Goal: Task Accomplishment & Management: Manage account settings

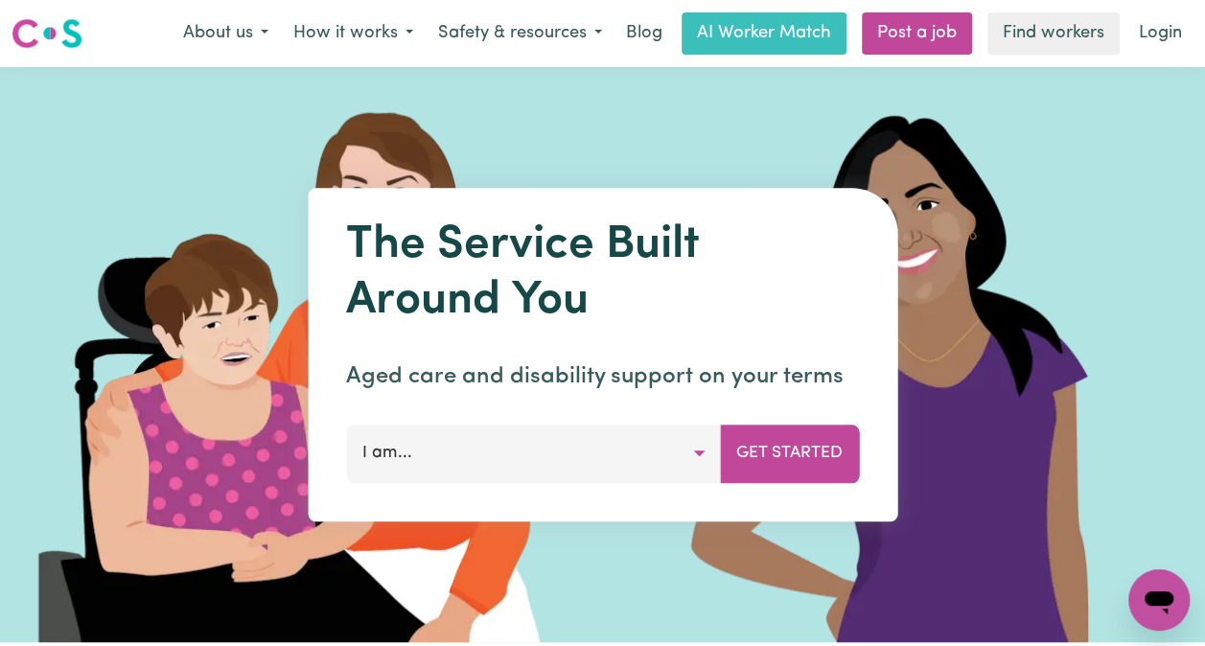
click at [1157, 51] on link "Login" at bounding box center [1160, 33] width 66 height 42
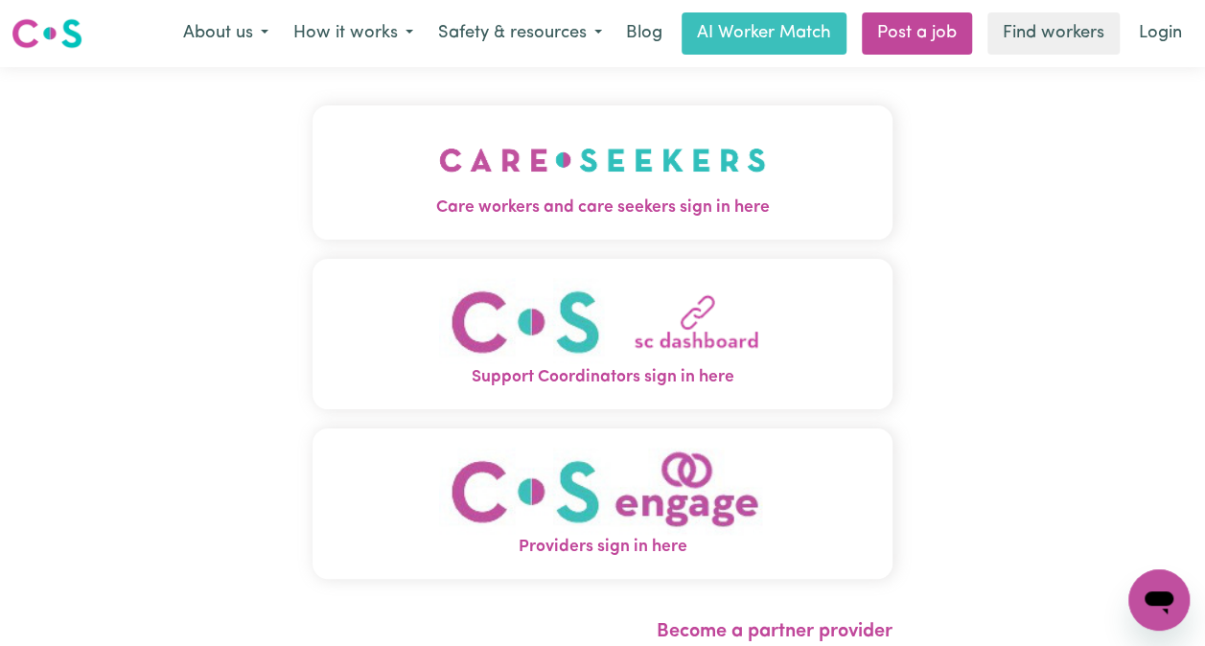
click at [752, 196] on span "Care workers and care seekers sign in here" at bounding box center [602, 208] width 580 height 25
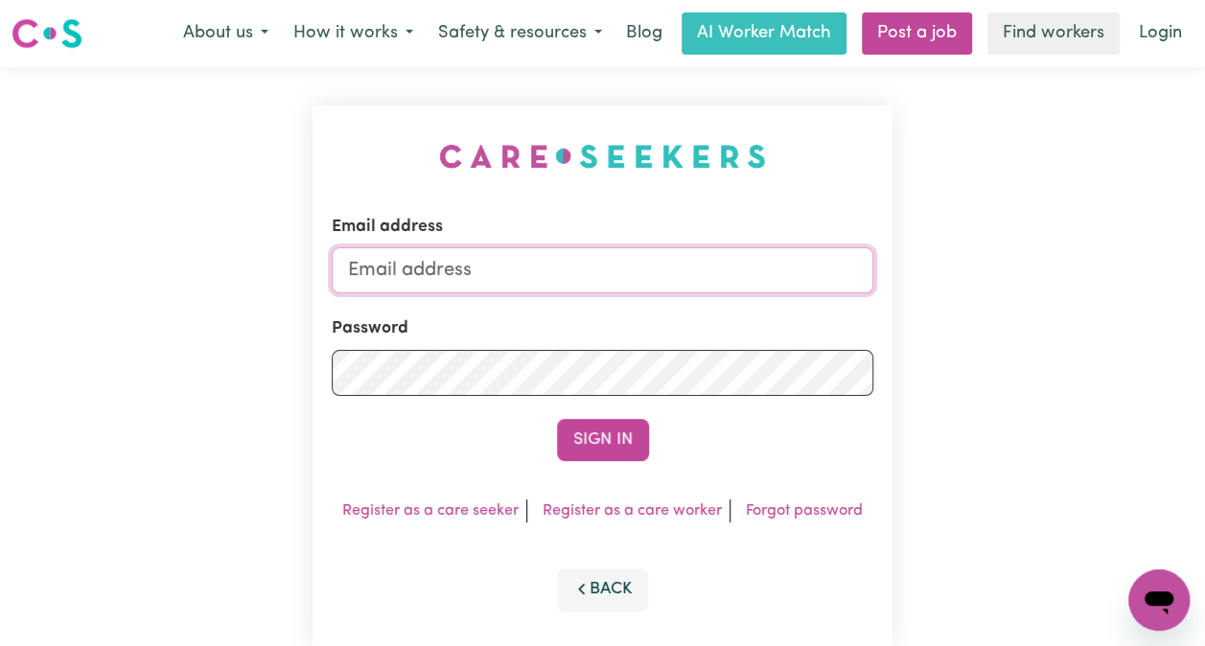
type input "[EMAIL_ADDRESS][PERSON_NAME][DOMAIN_NAME]"
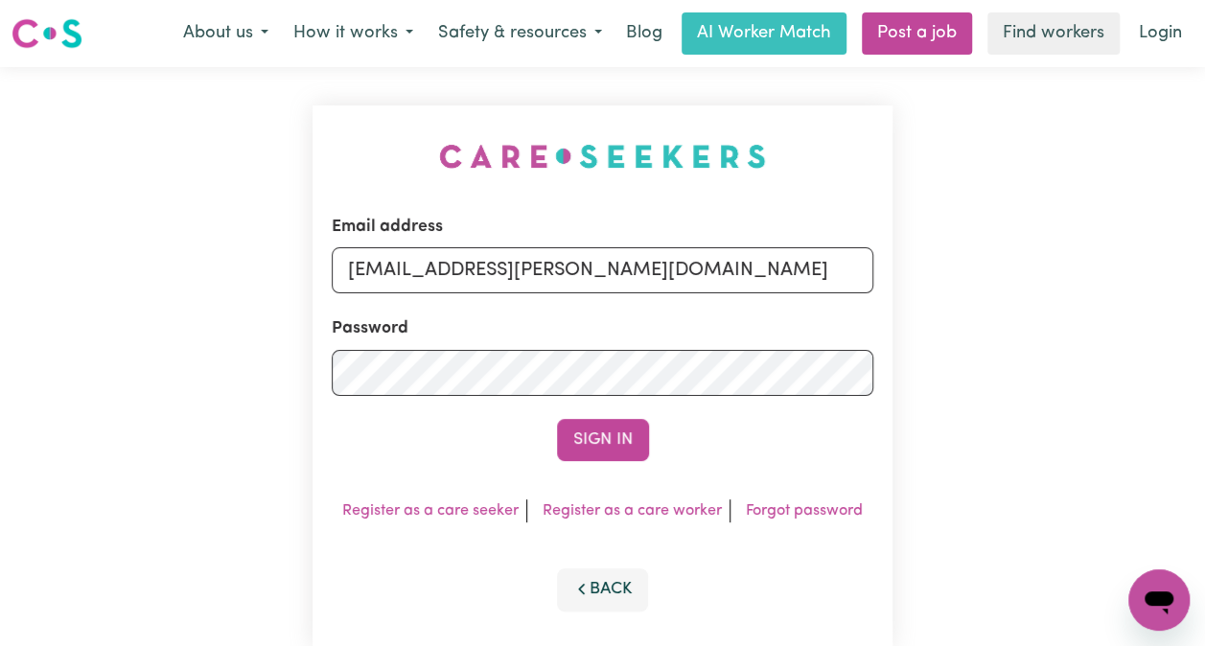
click at [602, 444] on button "Sign In" at bounding box center [603, 440] width 92 height 42
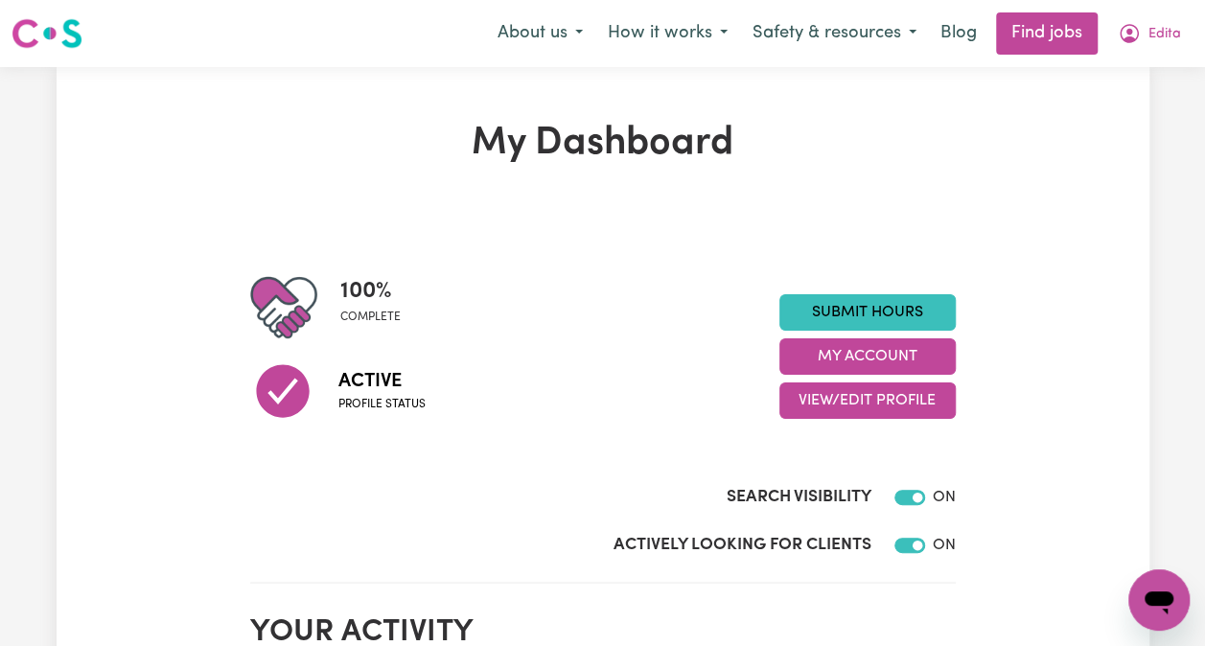
click at [1170, 36] on span "Edita" at bounding box center [1164, 34] width 33 height 21
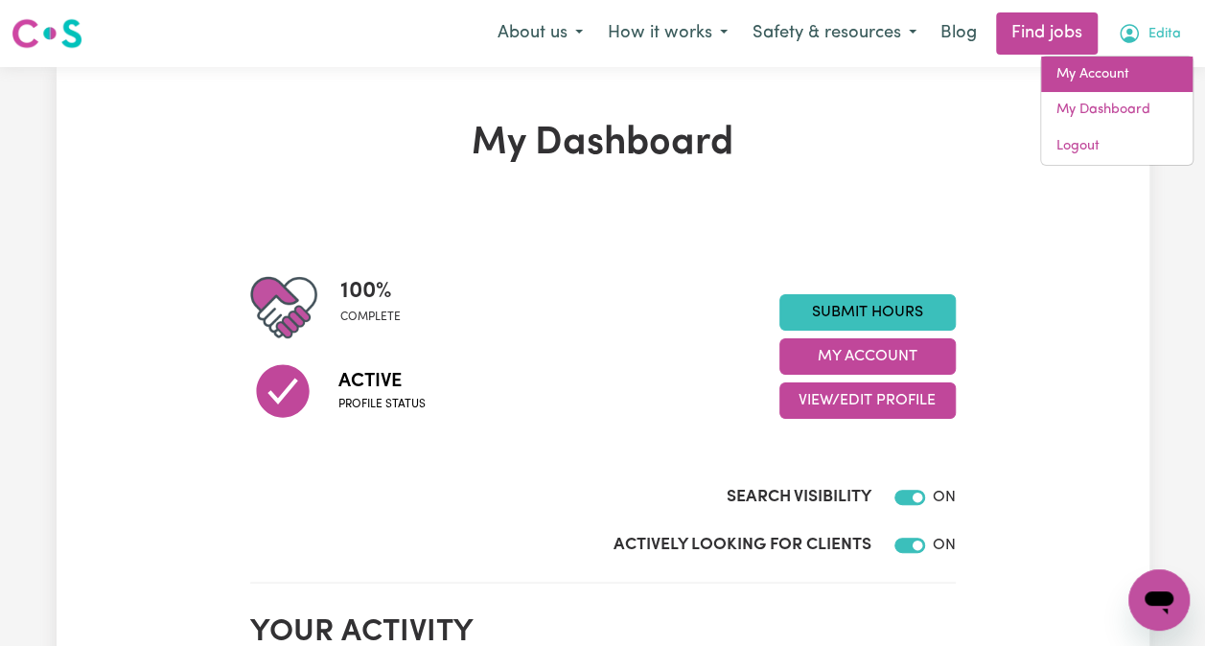
click at [1130, 73] on link "My Account" at bounding box center [1116, 75] width 151 height 36
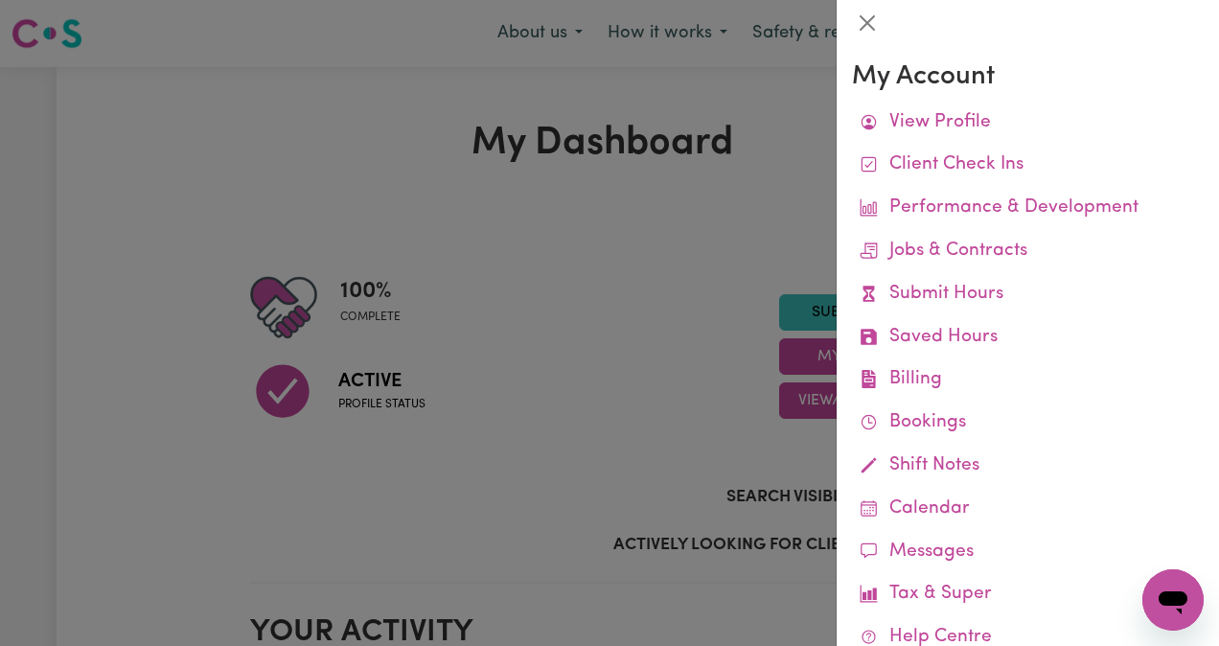
click at [987, 300] on link "Submit Hours" at bounding box center [1028, 294] width 352 height 43
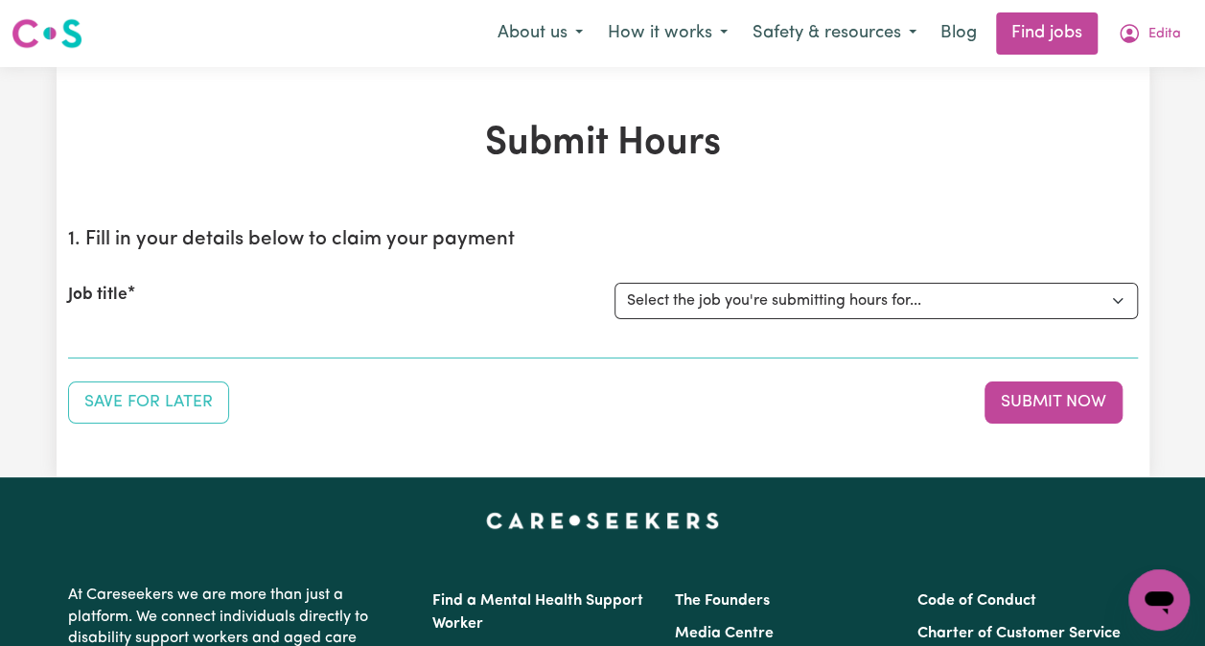
click at [1175, 33] on button "Edita" at bounding box center [1149, 33] width 88 height 40
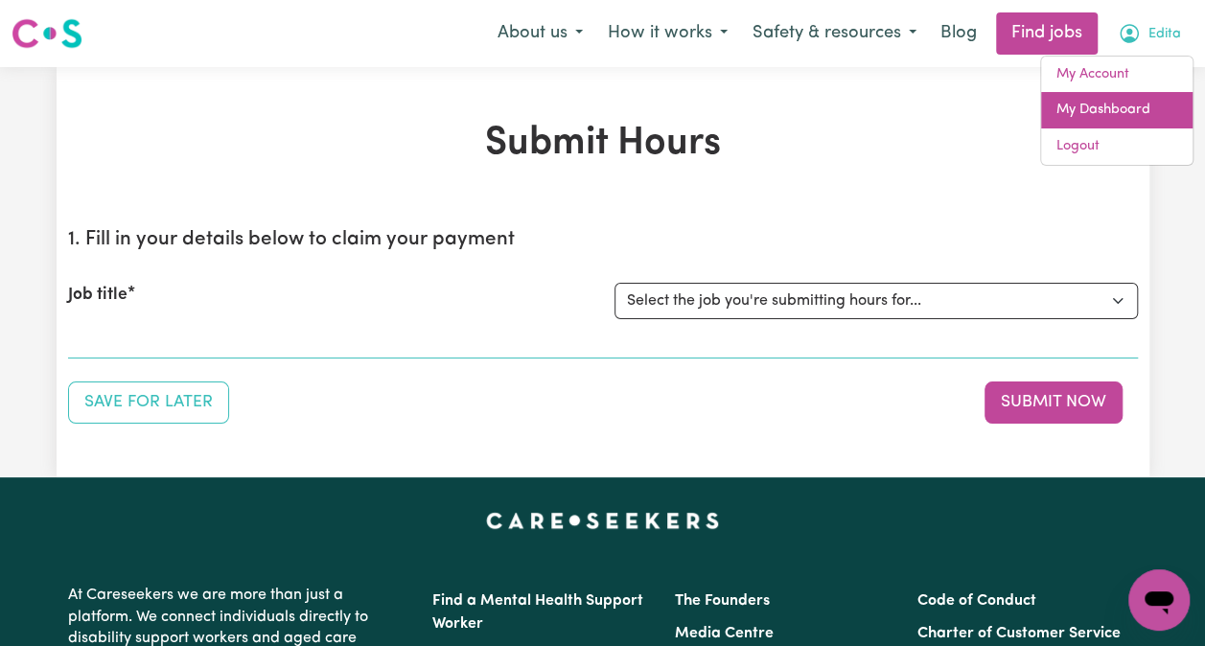
click at [1104, 118] on link "My Dashboard" at bounding box center [1116, 110] width 151 height 36
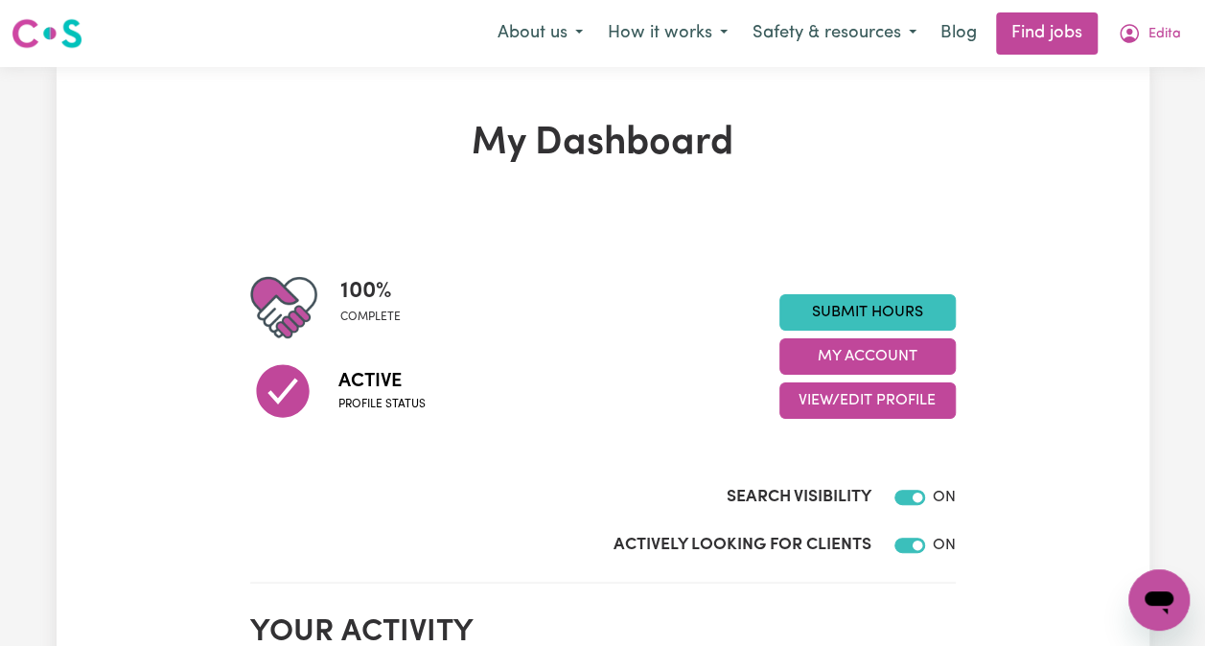
click at [910, 311] on link "Submit Hours" at bounding box center [867, 312] width 176 height 36
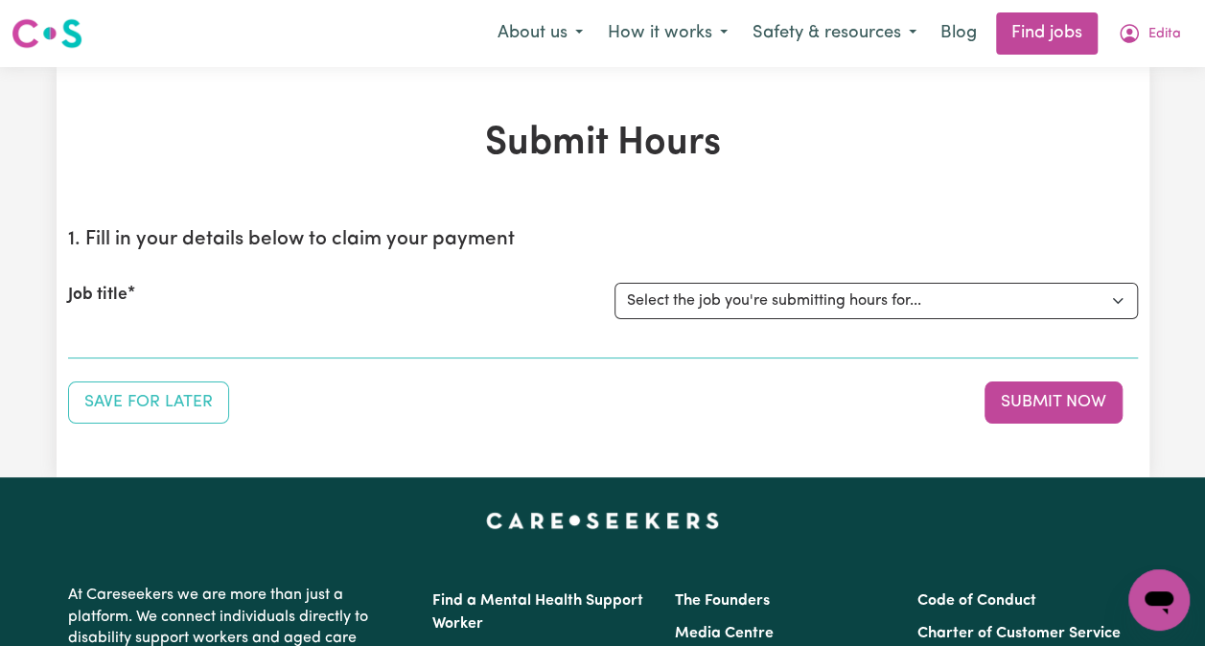
click at [1171, 28] on span "Edita" at bounding box center [1164, 34] width 33 height 21
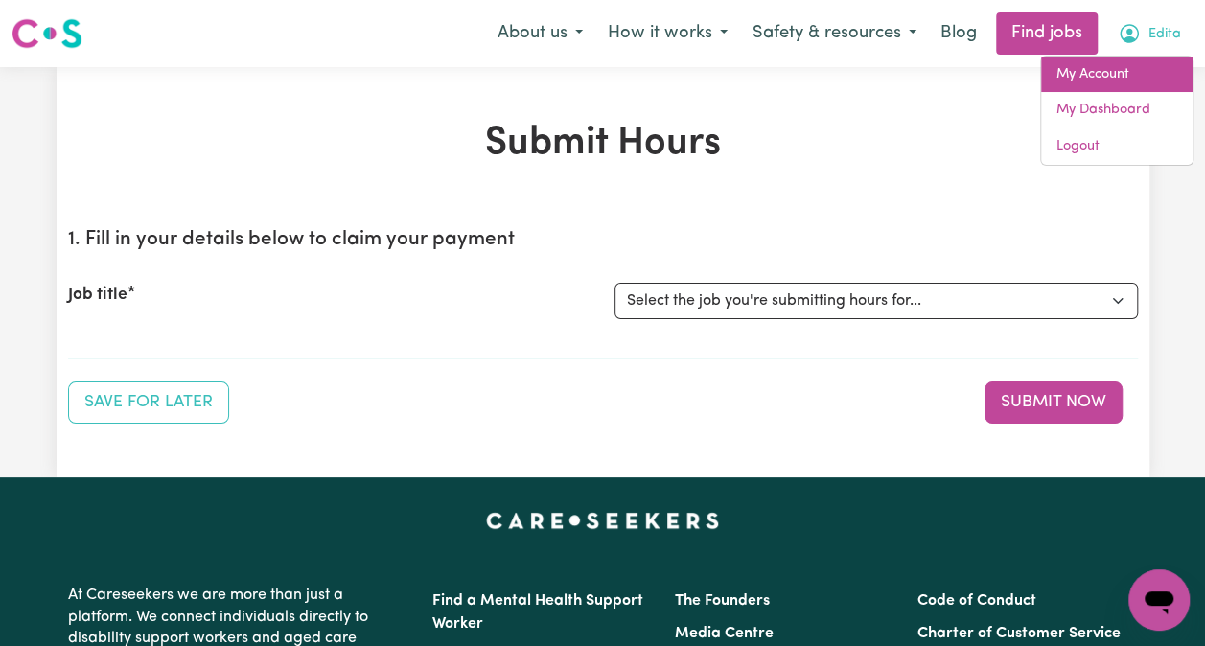
click at [1127, 74] on link "My Account" at bounding box center [1116, 75] width 151 height 36
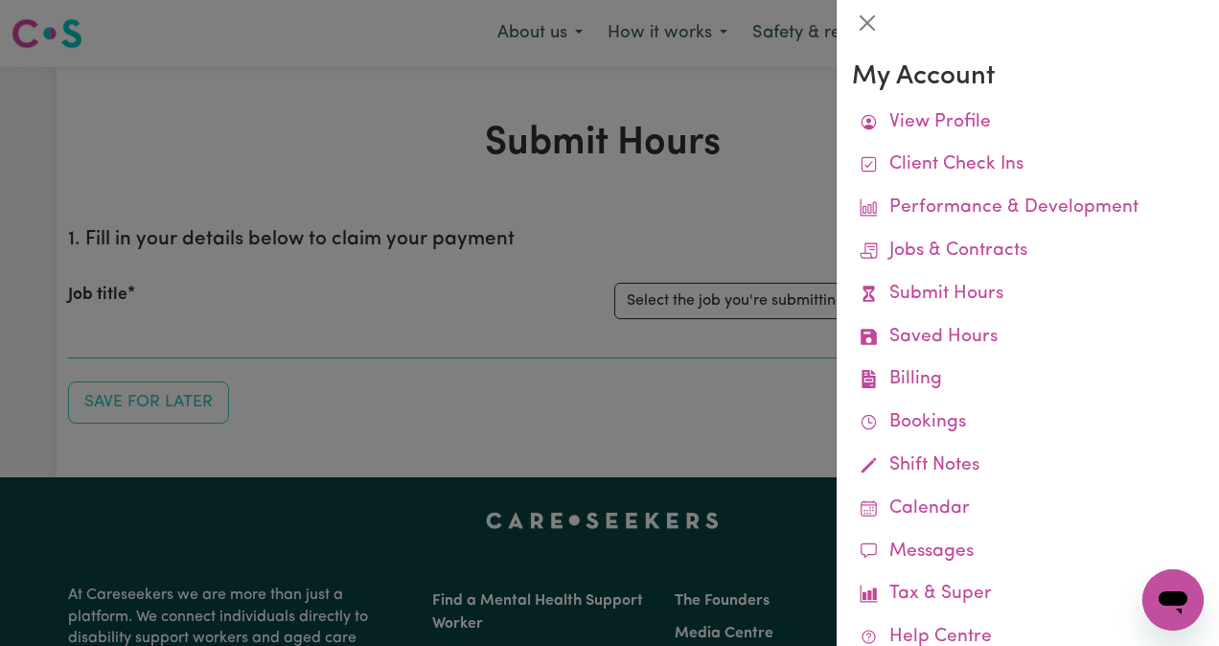
click at [932, 378] on link "Billing Job Reports Remittances Platform Fee Invoices" at bounding box center [1028, 379] width 352 height 43
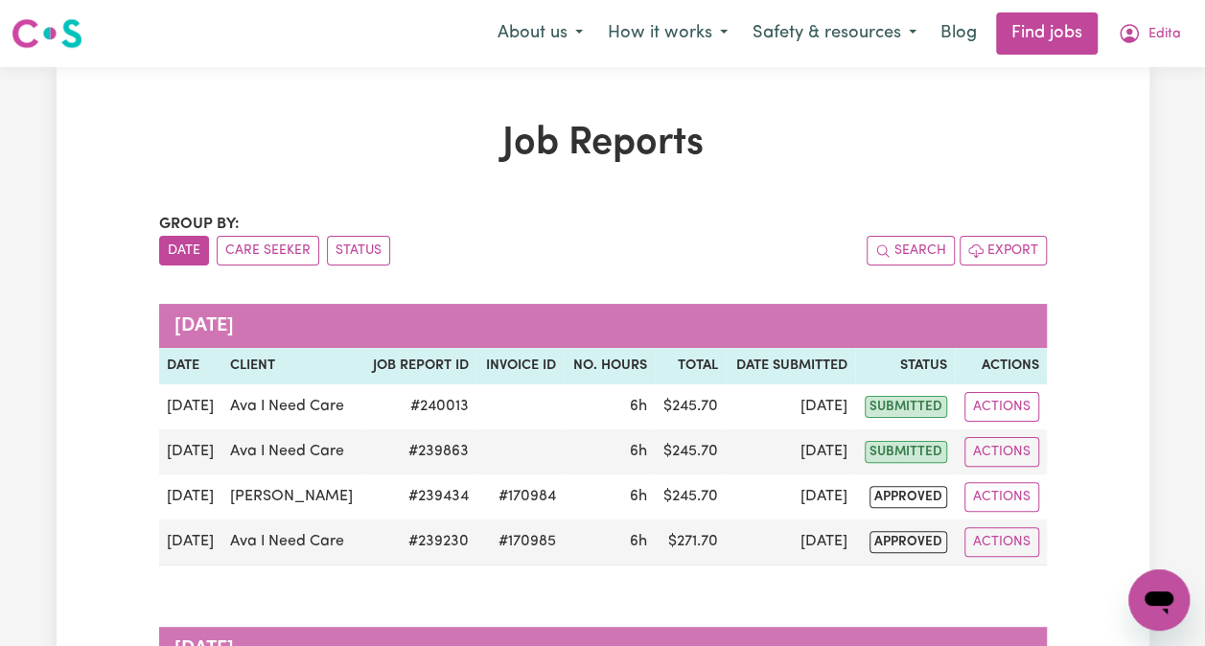
click at [1069, 222] on div "Job Reports Group by: Date Care Seeker Status Search Export [DATE] Date Client …" at bounding box center [603, 467] width 1093 height 693
click at [642, 200] on div "Job Reports Group by: Date Care Seeker Status Search Export [DATE] Date Client …" at bounding box center [603, 467] width 910 height 693
click at [1017, 403] on button "Actions" at bounding box center [1001, 407] width 75 height 30
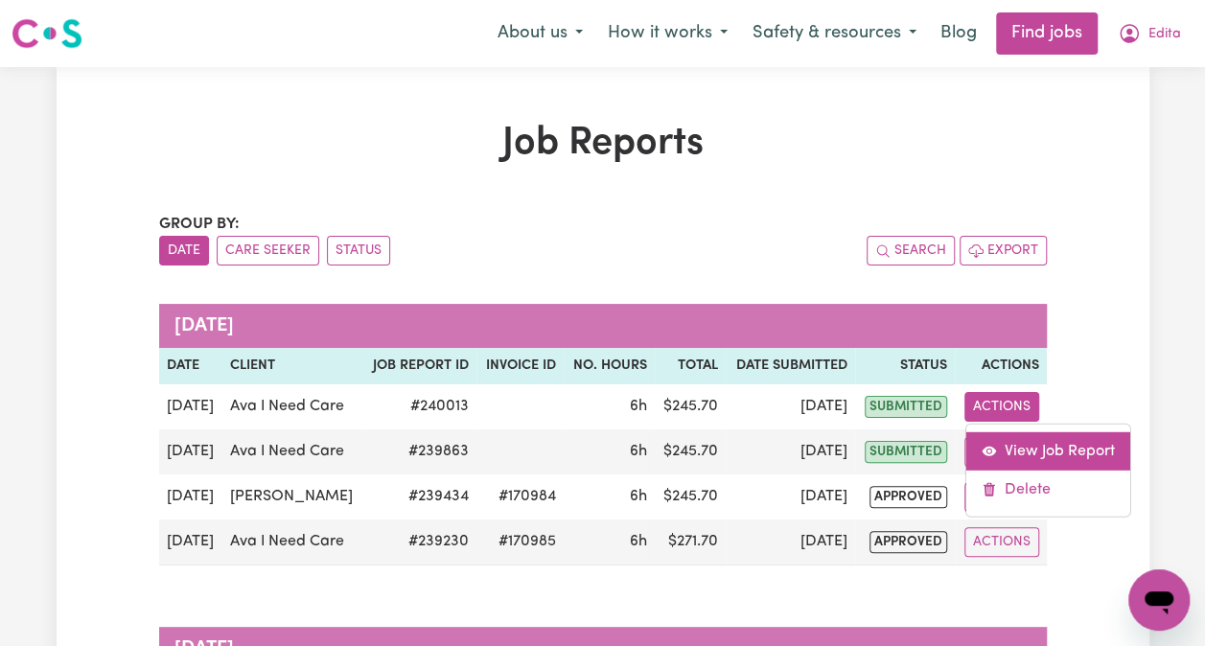
click at [1015, 449] on link "View Job Report" at bounding box center [1047, 450] width 164 height 38
select select "pm"
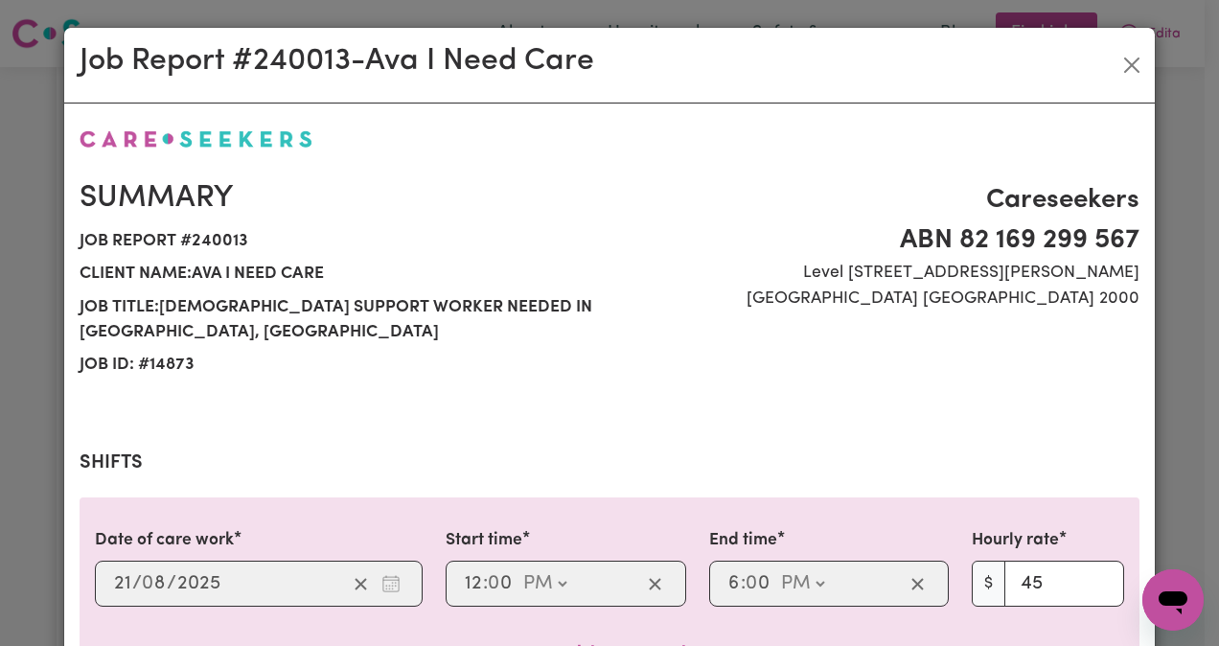
select select "45-Weekday"
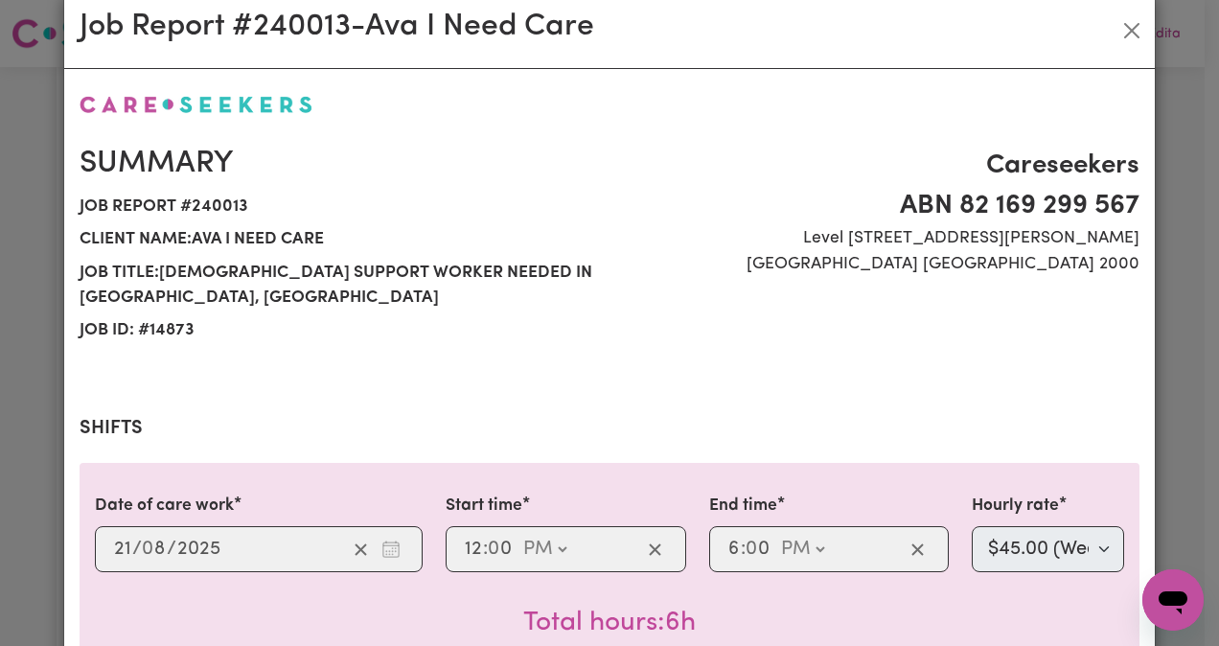
scroll to position [34, 0]
click at [1015, 449] on section "Shifts Date of care work [DATE] 21 / 0 8 / 2025 Start time 12:00 12 : 0 0 AM PM…" at bounding box center [610, 546] width 1060 height 257
click at [1131, 40] on button "Close" at bounding box center [1132, 31] width 31 height 31
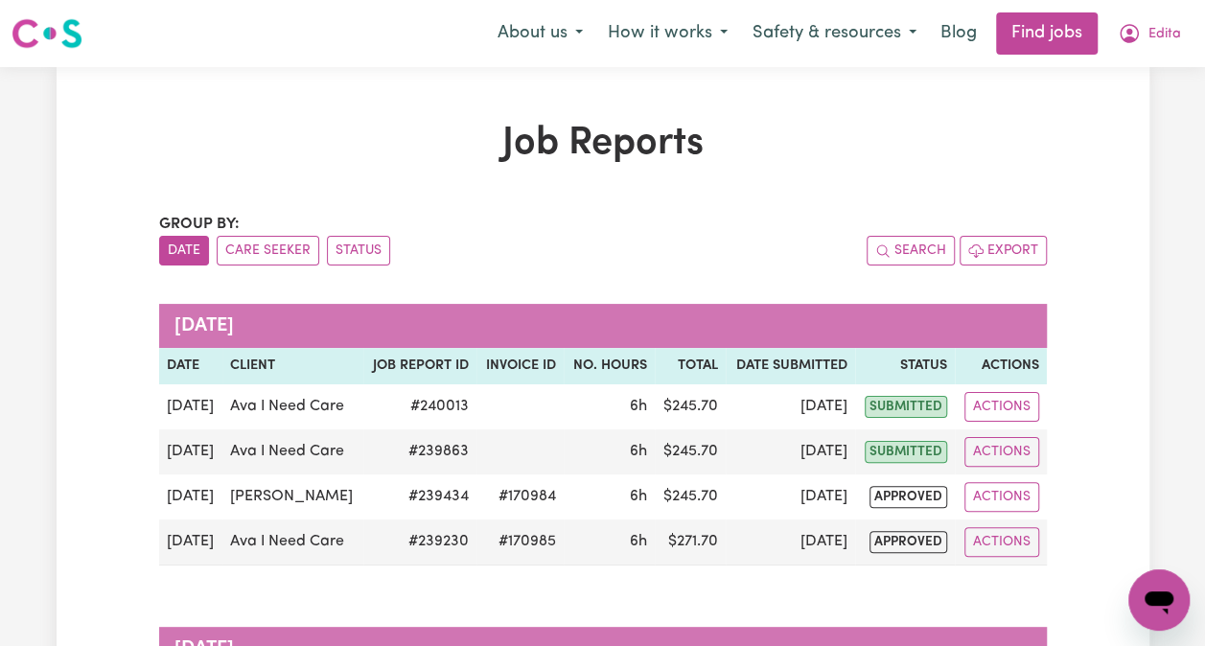
click at [1025, 496] on button "Actions" at bounding box center [1001, 497] width 75 height 30
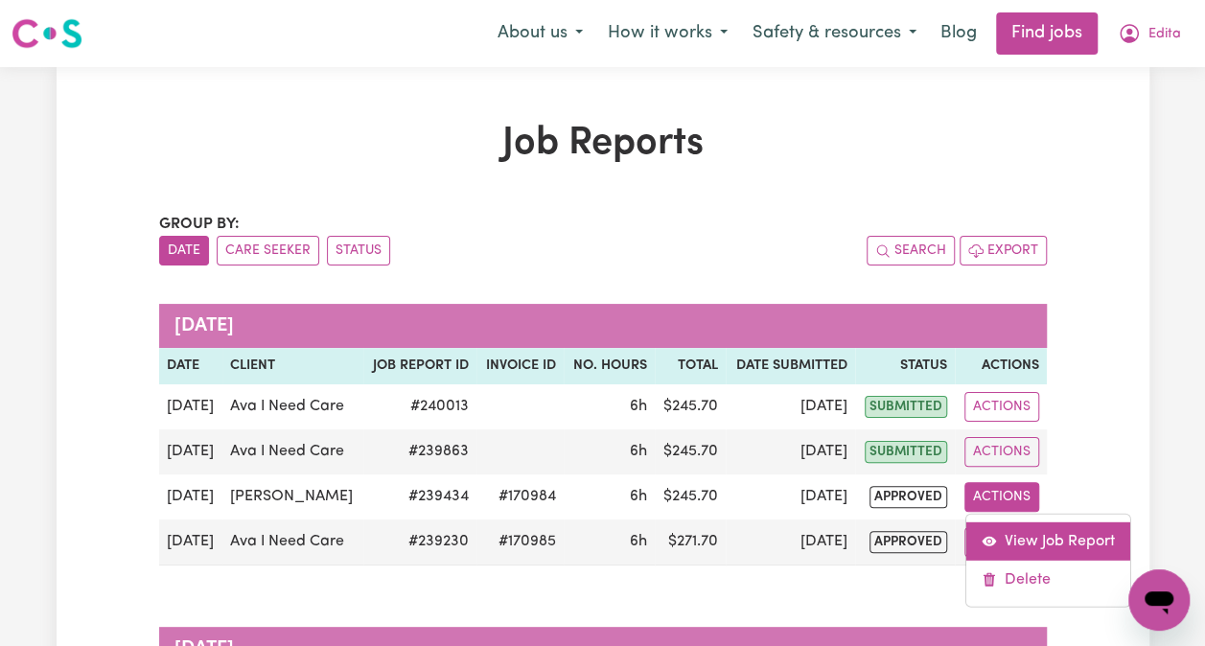
click at [1033, 537] on link "View Job Report" at bounding box center [1047, 540] width 164 height 38
select select "pm"
select select "45-Weekday"
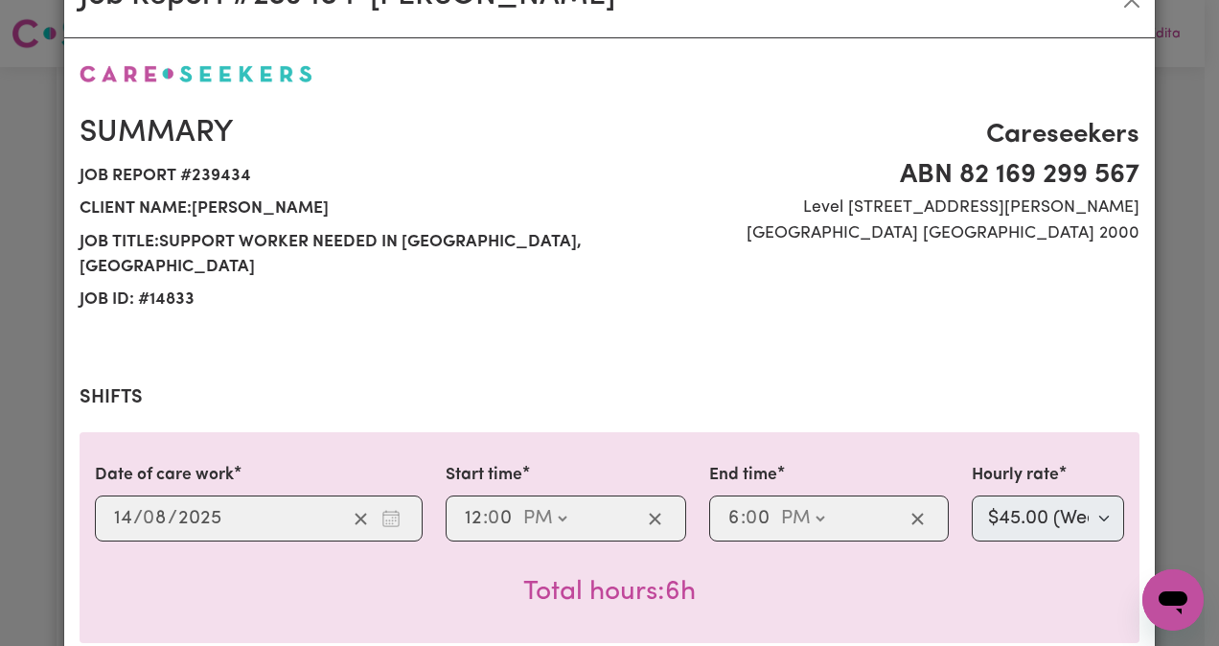
scroll to position [0, 0]
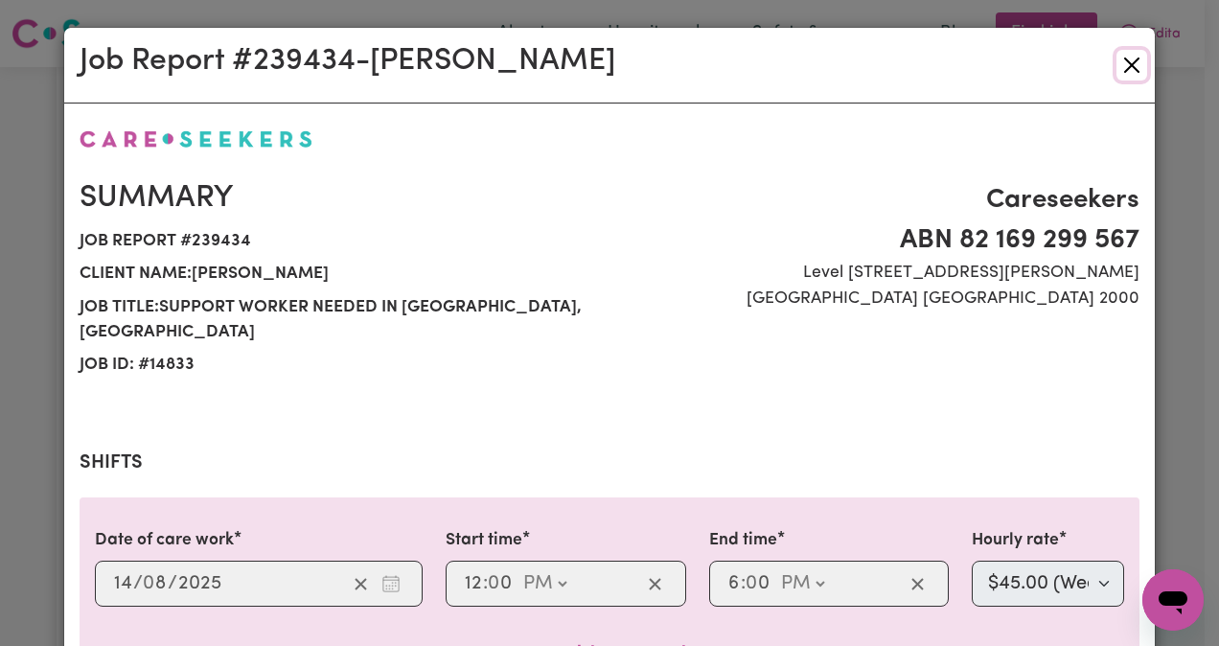
click at [1123, 55] on button "Close" at bounding box center [1132, 65] width 31 height 31
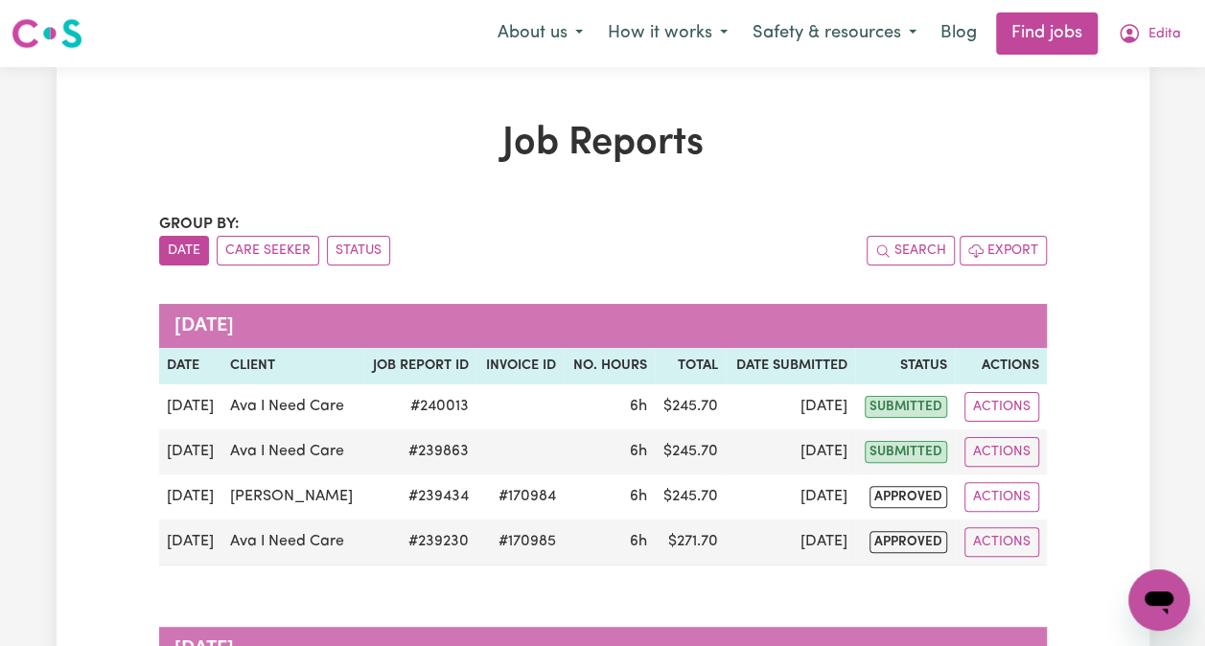
click at [1020, 438] on button "Actions" at bounding box center [1001, 452] width 75 height 30
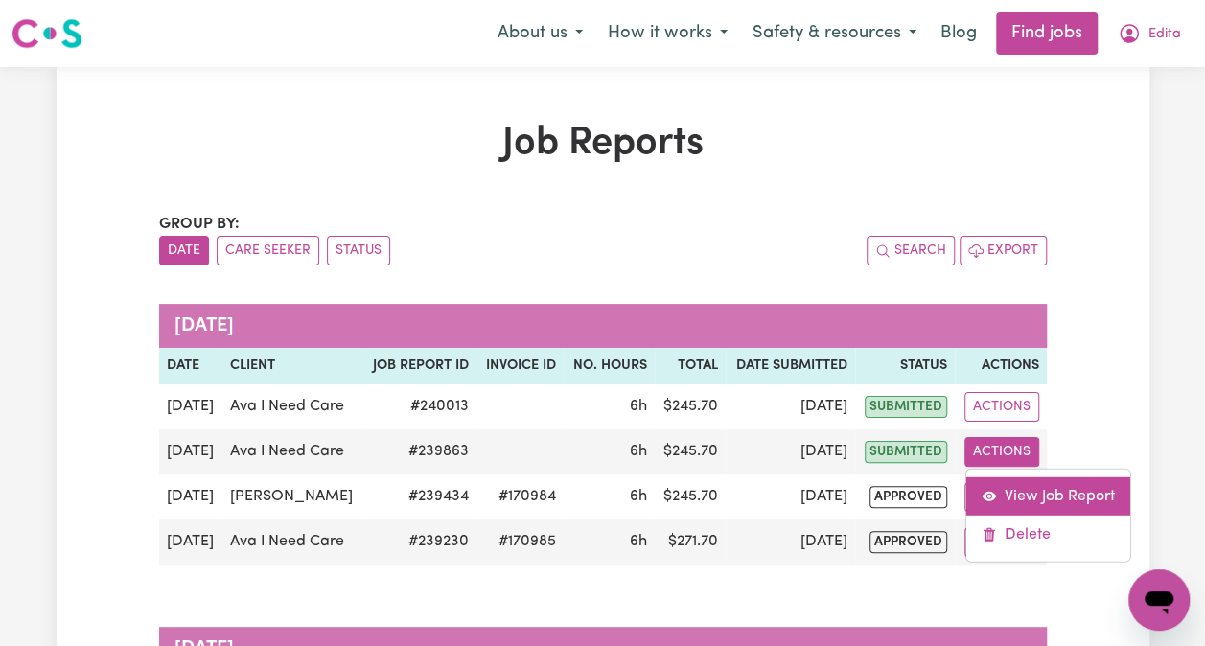
click at [1040, 496] on link "View Job Report" at bounding box center [1047, 495] width 164 height 38
select select "pm"
select select "45-Weekday"
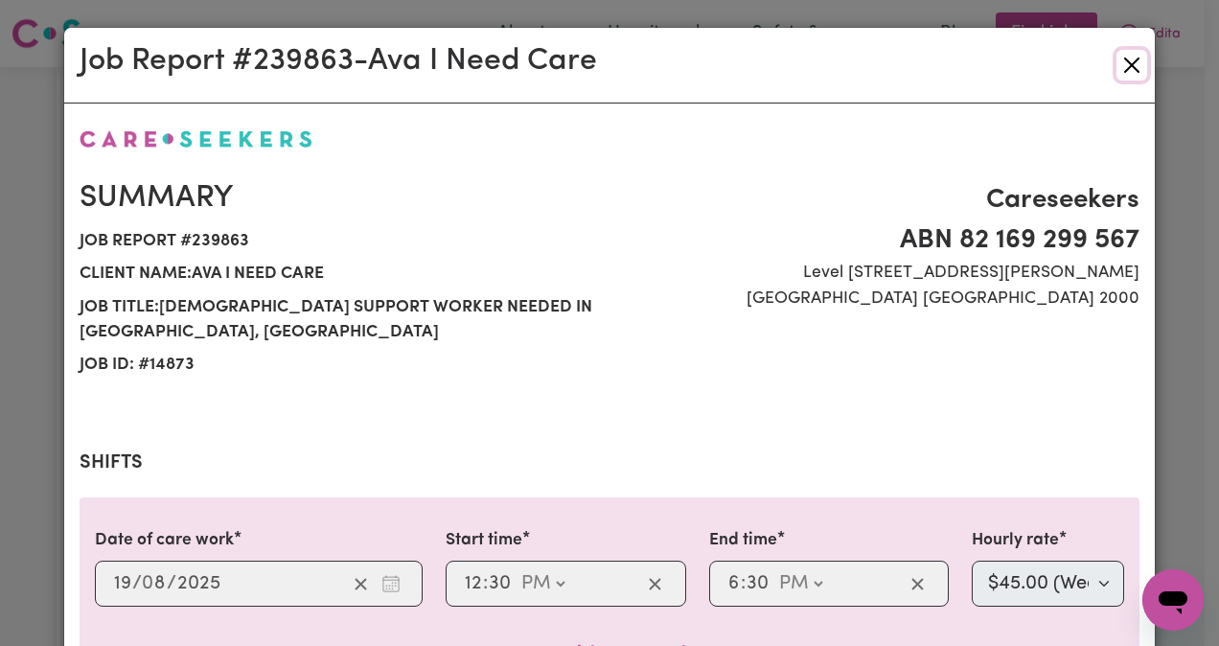
click at [1126, 64] on button "Close" at bounding box center [1132, 65] width 31 height 31
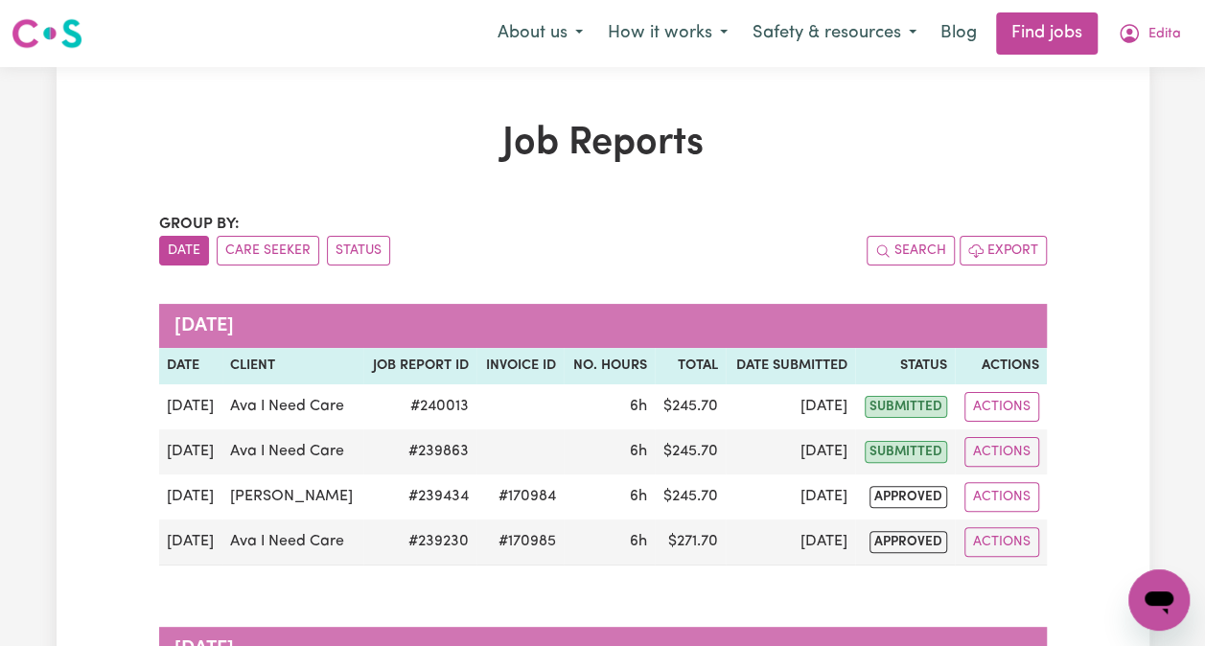
click at [937, 495] on span "approved" at bounding box center [908, 497] width 78 height 22
click at [1167, 40] on span "Edita" at bounding box center [1164, 34] width 33 height 21
drag, startPoint x: 1167, startPoint y: 40, endPoint x: 644, endPoint y: 203, distance: 548.0
click at [1174, 33] on span "Edita" at bounding box center [1164, 34] width 33 height 21
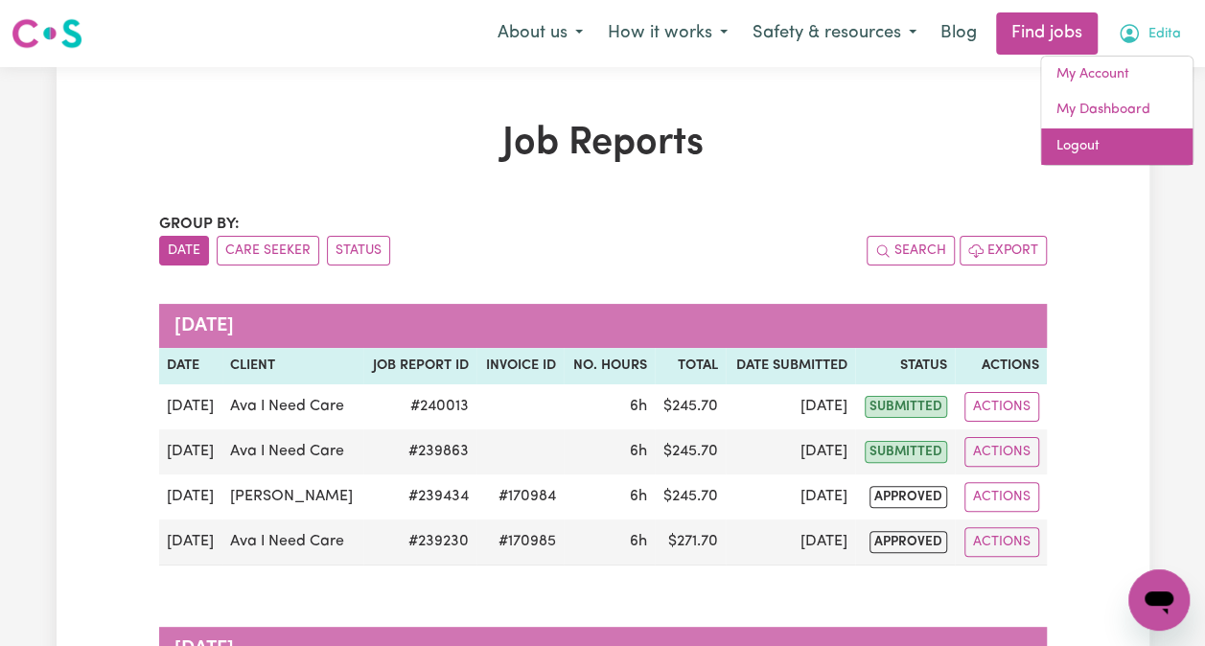
click at [1117, 145] on link "Logout" at bounding box center [1116, 146] width 151 height 36
